Goal: Task Accomplishment & Management: Manage account settings

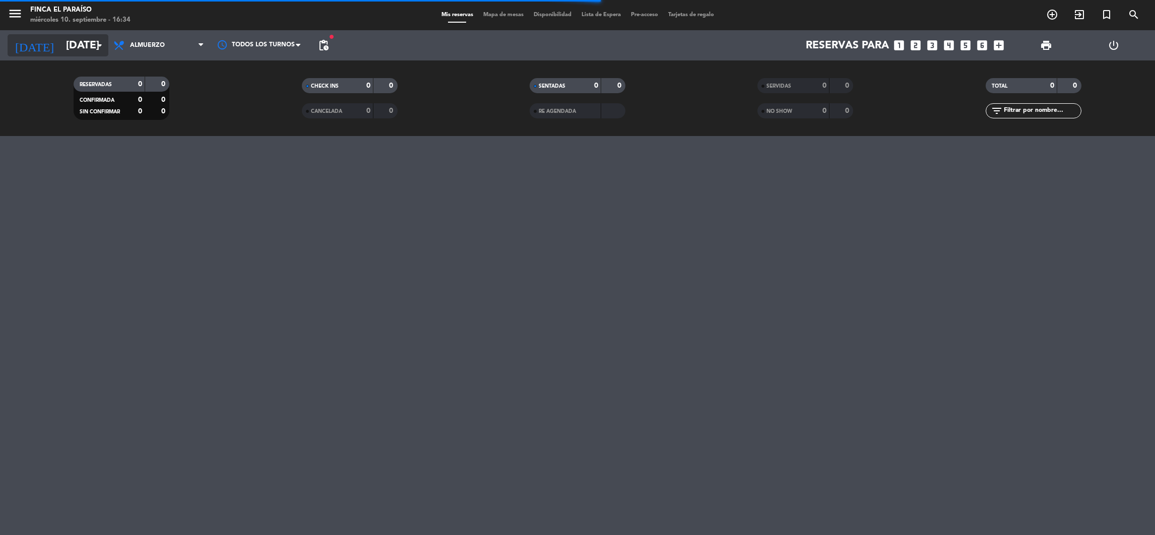
click at [66, 44] on input "[DATE]" at bounding box center [130, 45] width 139 height 23
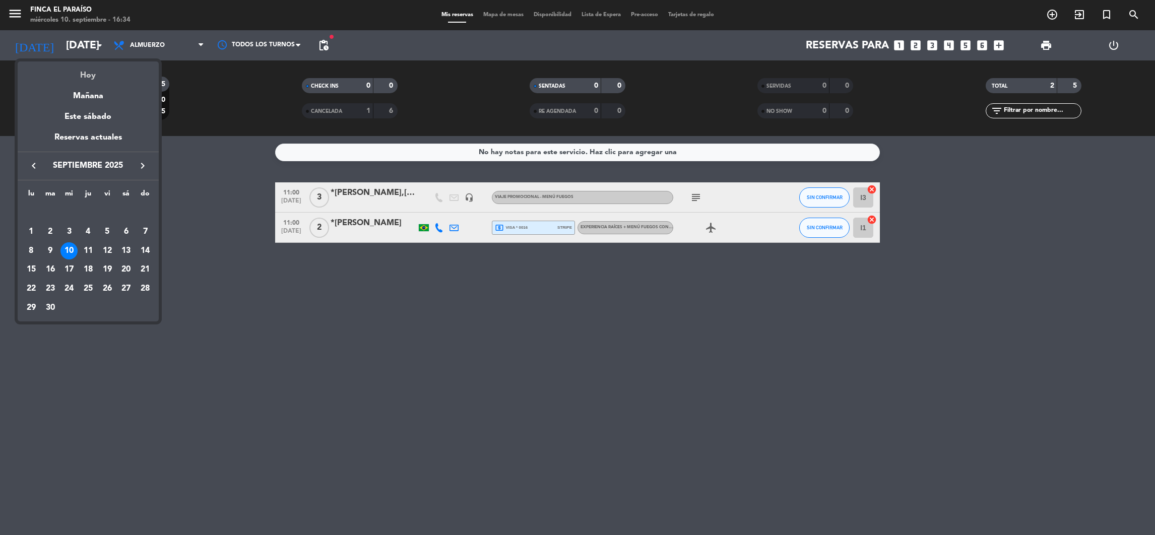
click at [85, 75] on div "Hoy" at bounding box center [88, 71] width 141 height 21
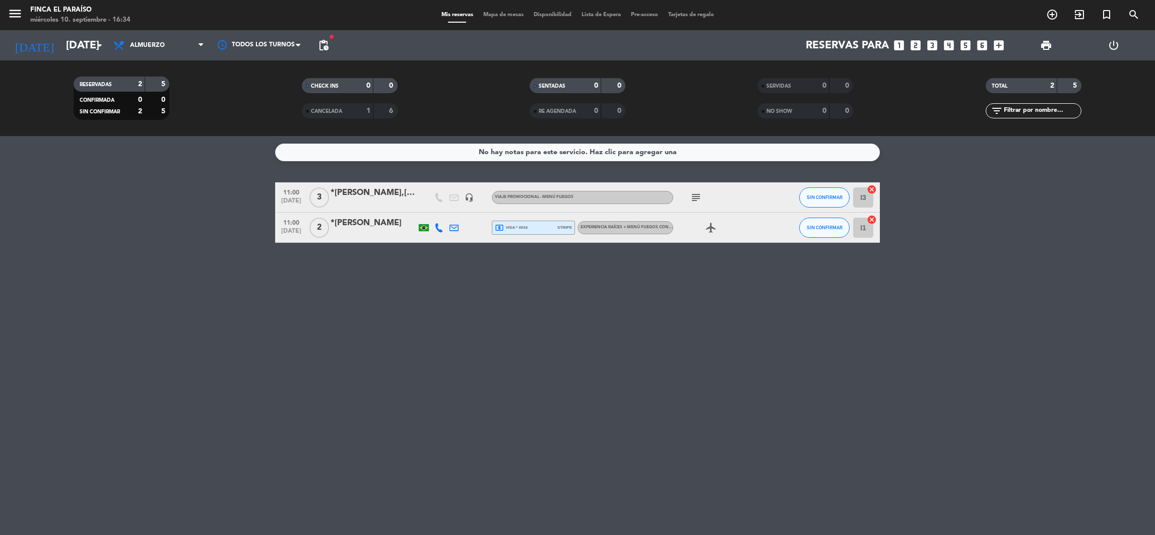
click at [381, 199] on div "*[PERSON_NAME],[PERSON_NAME] Vendedor Decanter," at bounding box center [373, 192] width 86 height 13
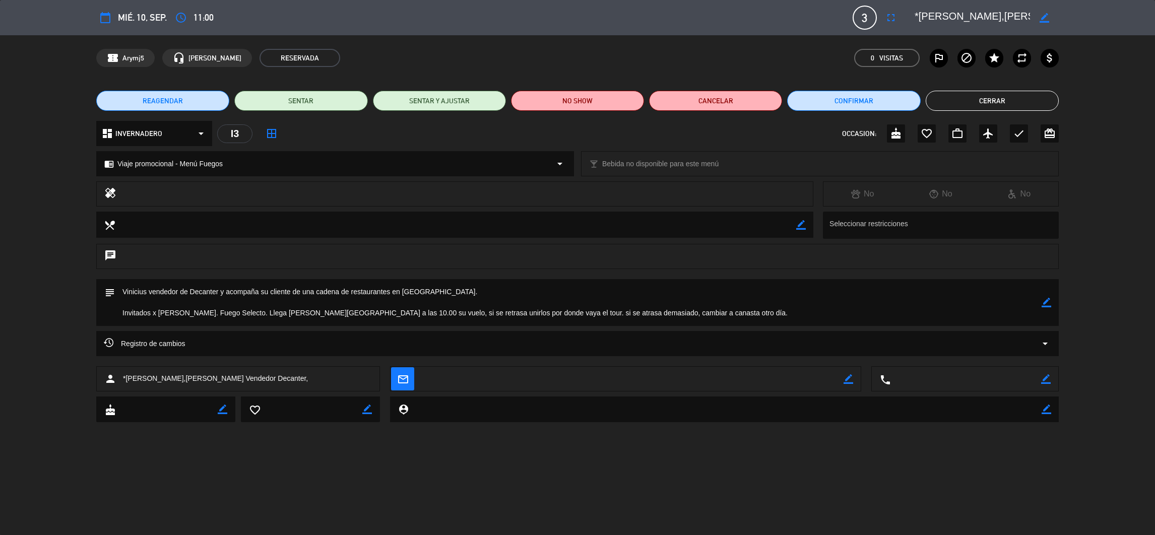
drag, startPoint x: 919, startPoint y: 13, endPoint x: 980, endPoint y: 22, distance: 61.6
click at [980, 22] on textarea at bounding box center [971, 18] width 115 height 18
click at [131, 56] on span "Arymj5" at bounding box center [133, 58] width 22 height 12
copy span "Arymj5"
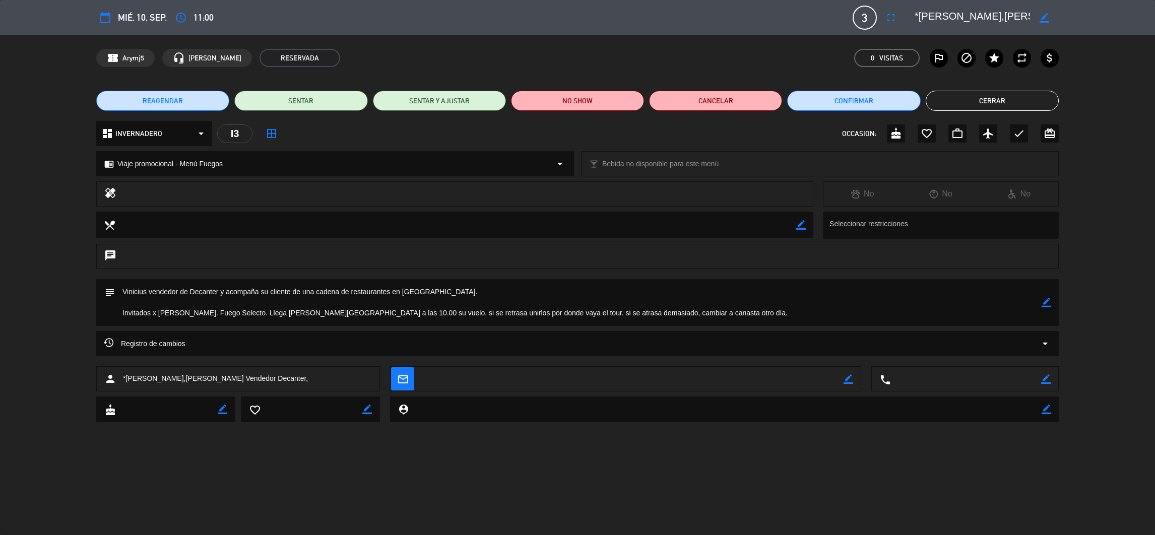
click at [37, 316] on div "subject border_color" at bounding box center [577, 305] width 1155 height 52
click at [1028, 101] on button "Cerrar" at bounding box center [991, 101] width 133 height 20
